Goal: Information Seeking & Learning: Learn about a topic

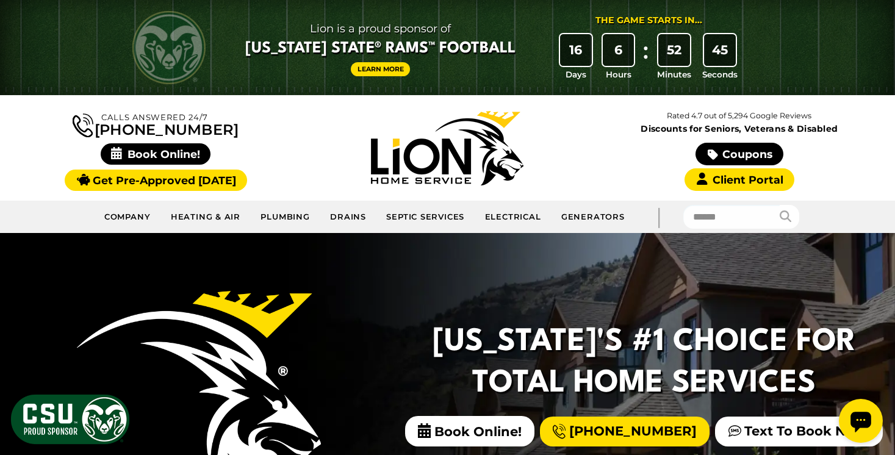
click at [298, 154] on div "Calls Answered 24/7 [PHONE_NUMBER]" at bounding box center [155, 147] width 291 height 81
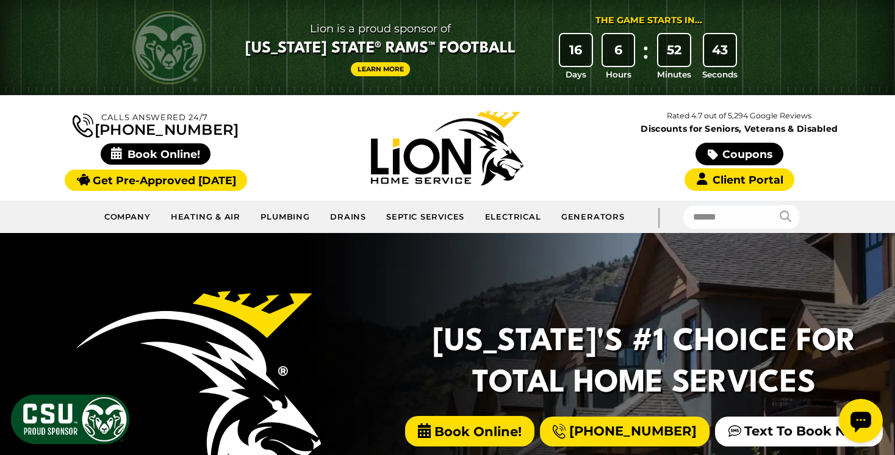
click at [522, 429] on span "Book Online!" at bounding box center [469, 431] width 129 height 30
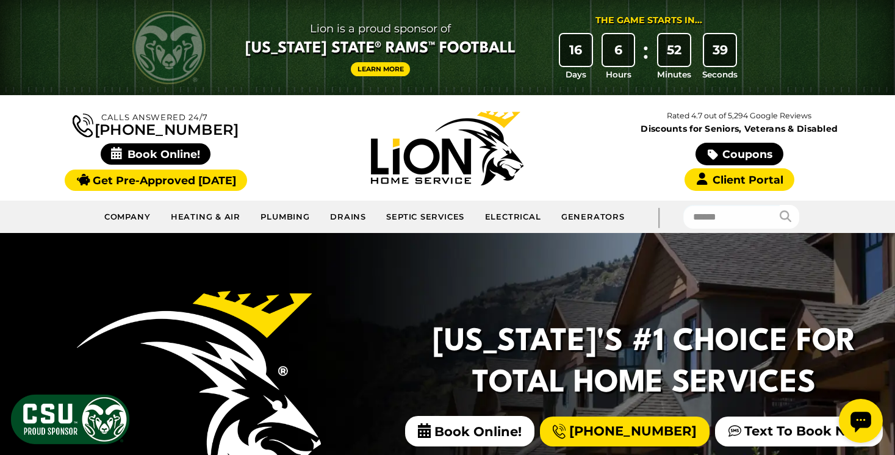
click at [840, 423] on div "Open chat widget" at bounding box center [860, 421] width 44 height 44
click at [857, 422] on icon "Open chat widget" at bounding box center [860, 422] width 21 height 21
click at [863, 435] on div "Open chat widget" at bounding box center [860, 421] width 44 height 44
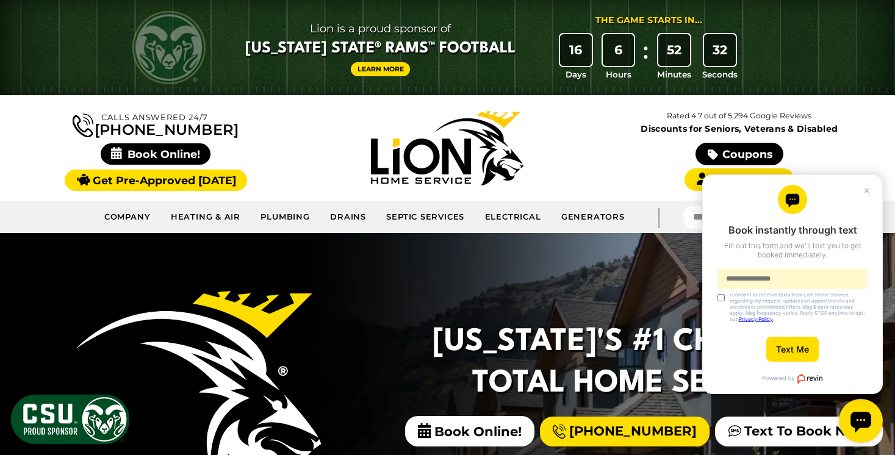
click at [863, 421] on icon "Open chat widget" at bounding box center [860, 422] width 21 height 21
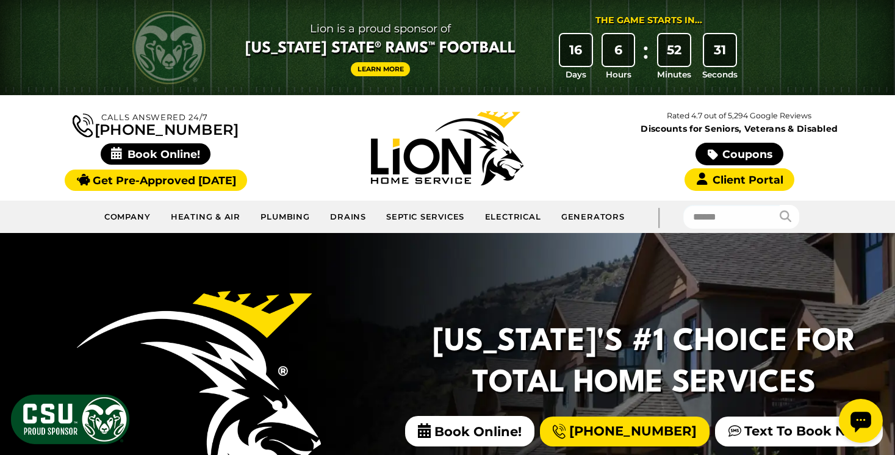
click at [863, 420] on icon "Open chat widget" at bounding box center [860, 422] width 21 height 21
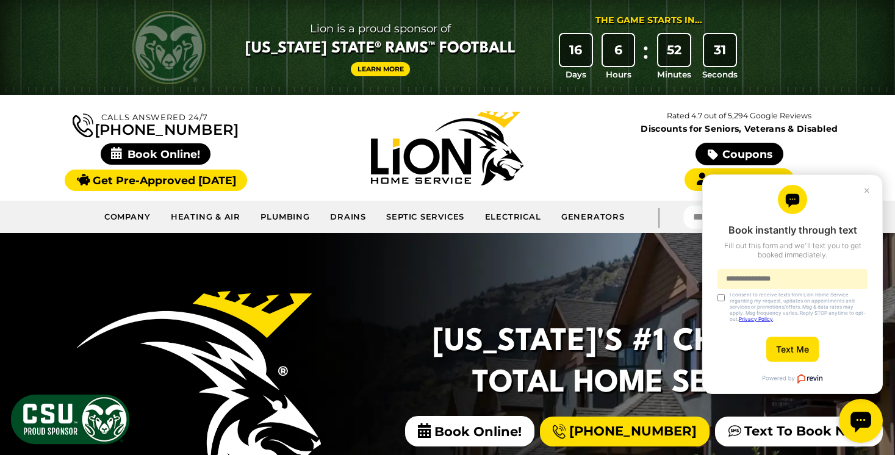
click at [863, 420] on icon "Open chat widget" at bounding box center [860, 422] width 21 height 21
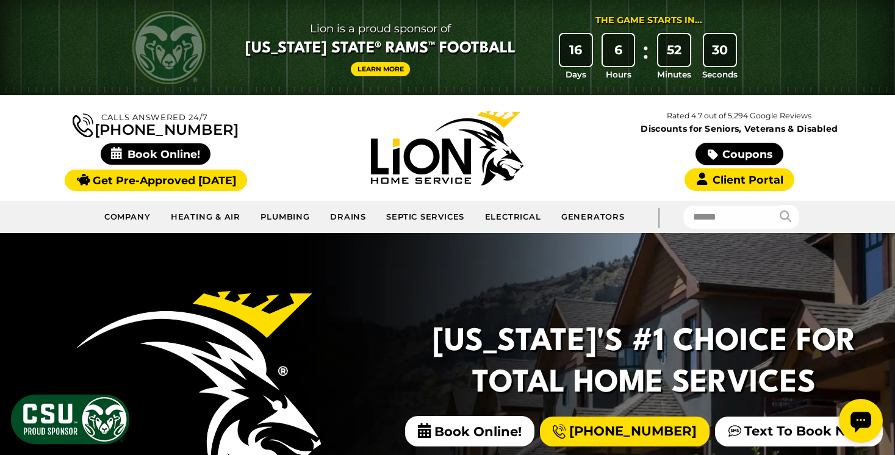
click at [450, 339] on h2 "[US_STATE]'s #1 Choice For Total Home Services" at bounding box center [644, 363] width 428 height 82
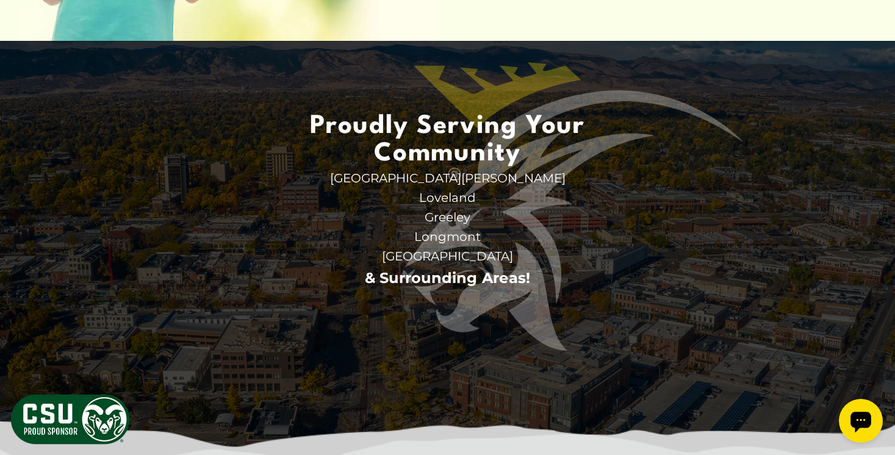
scroll to position [3907, 0]
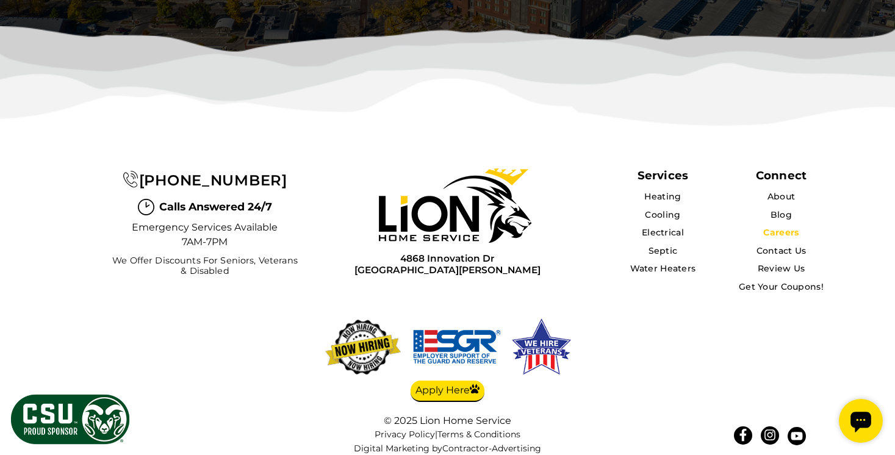
click at [782, 227] on link "Careers" at bounding box center [780, 232] width 35 height 11
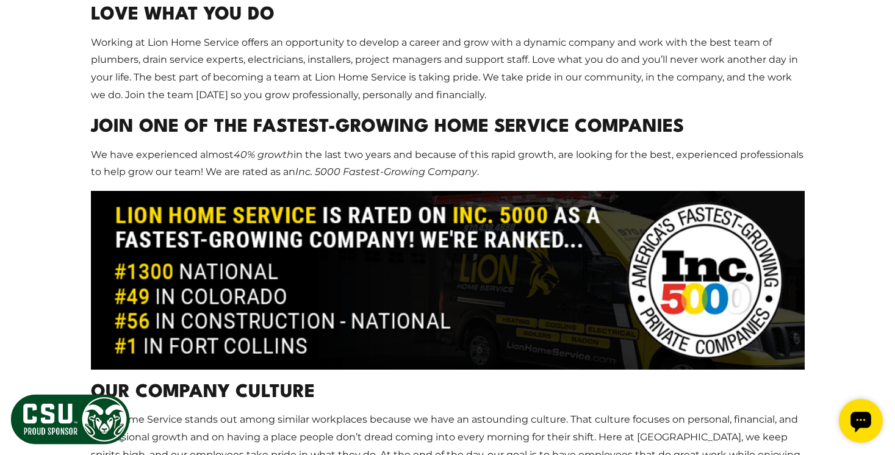
scroll to position [1206, 0]
